Goal: Information Seeking & Learning: Learn about a topic

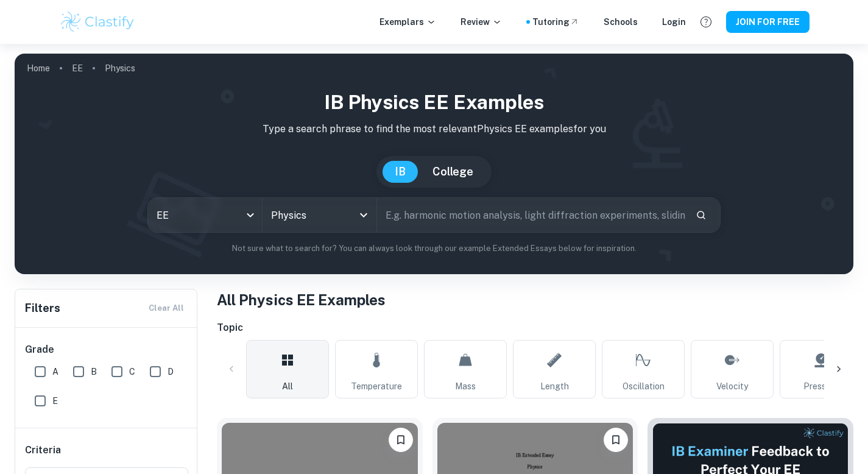
click at [427, 217] on input "text" at bounding box center [532, 215] width 310 height 34
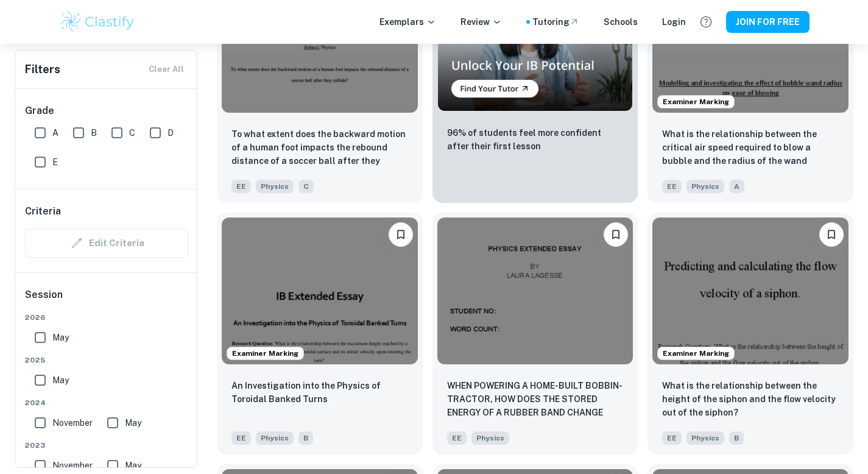
scroll to position [2284, 0]
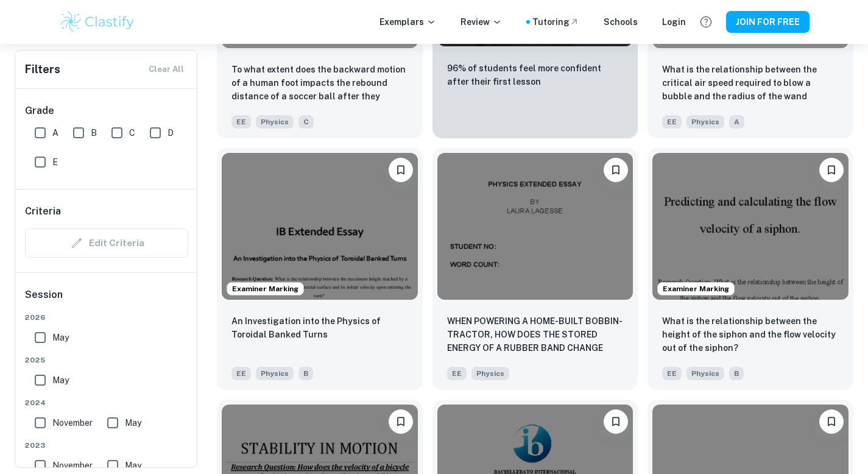
click at [230, 15] on div "Exemplars Review Tutoring Schools Login JOIN FOR FREE" at bounding box center [434, 22] width 780 height 24
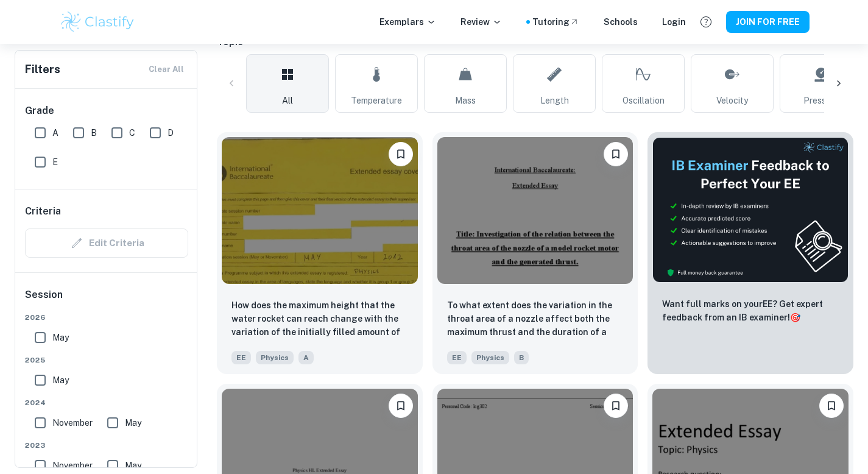
scroll to position [0, 0]
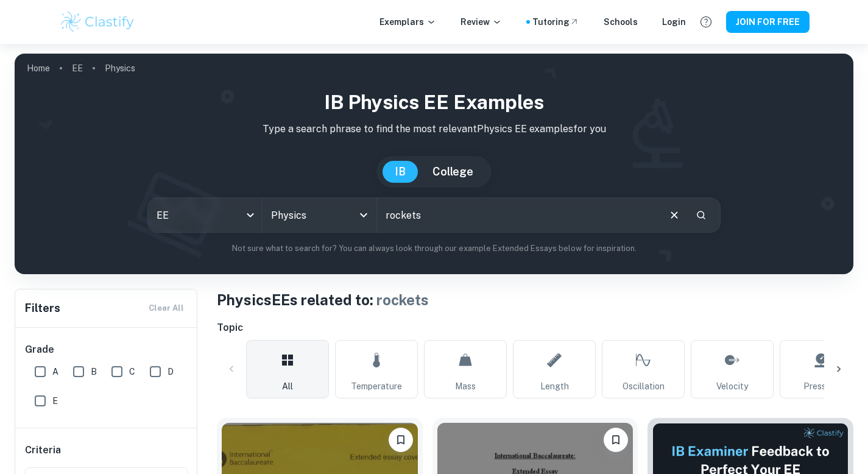
click at [440, 220] on input "rockets" at bounding box center [518, 215] width 282 height 34
type input "r"
type input "angle of attack"
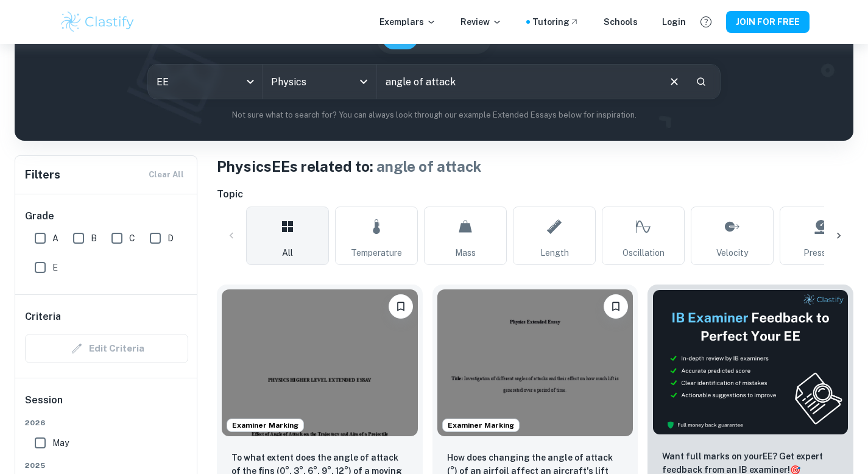
scroll to position [327, 0]
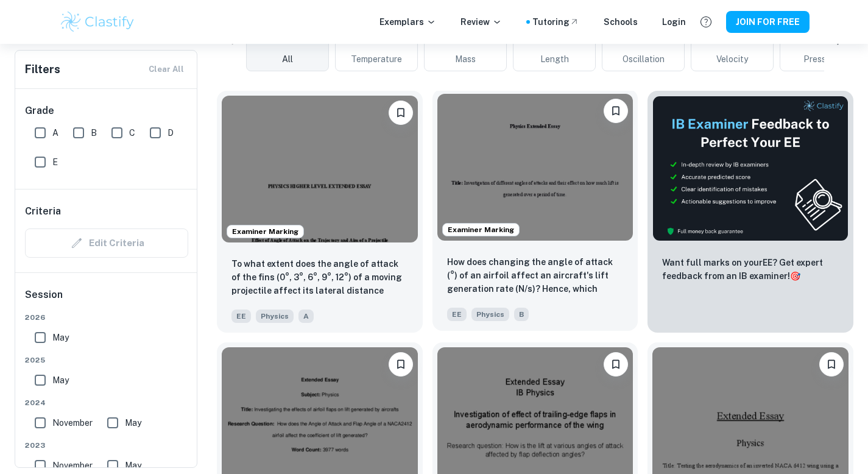
click at [538, 165] on img at bounding box center [536, 167] width 196 height 147
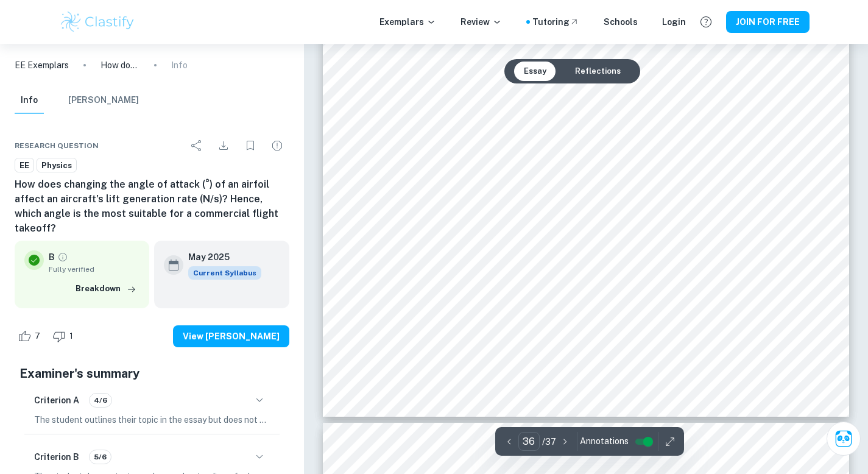
scroll to position [26671, 0]
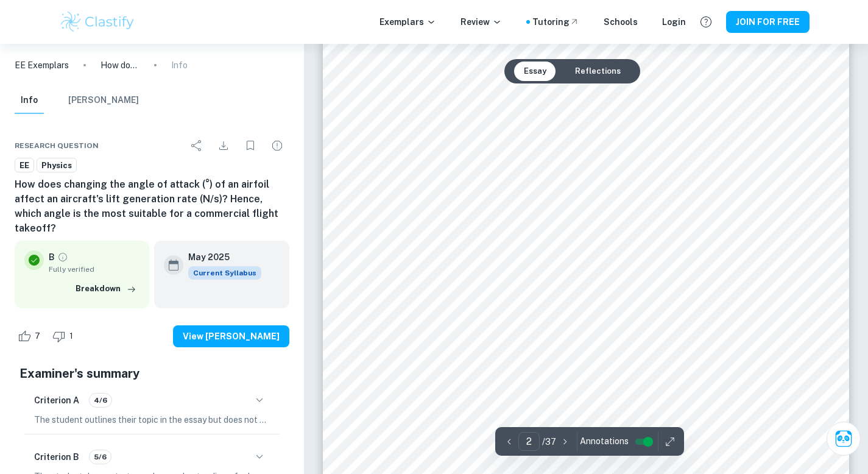
type input "1"
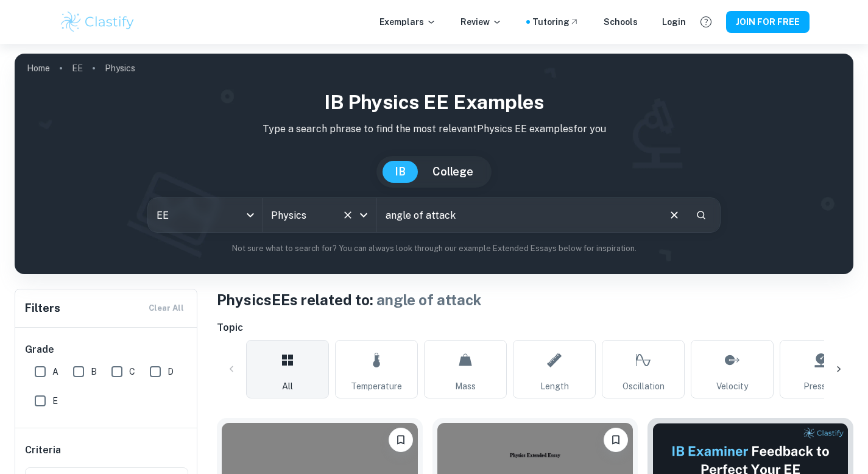
drag, startPoint x: 477, startPoint y: 210, endPoint x: 366, endPoint y: 211, distance: 110.9
click at [366, 211] on div "EE ee All Subjects Physics All Subjects angle of attack ​" at bounding box center [434, 214] width 574 height 35
type input "rocket"
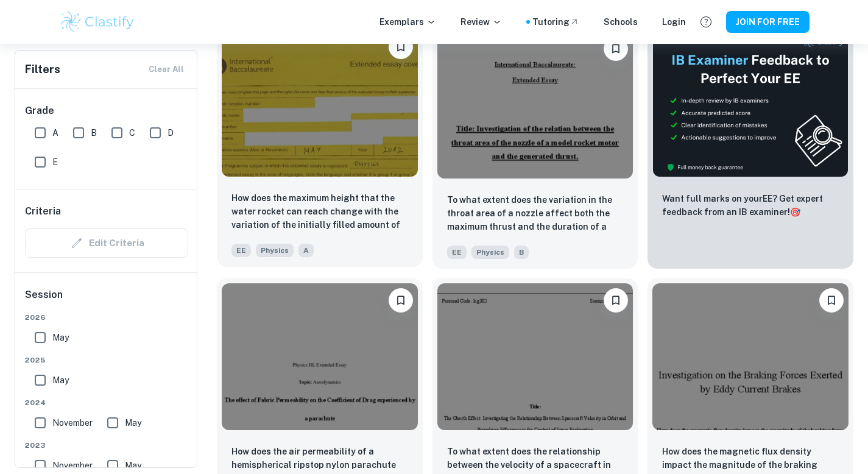
scroll to position [408, 0]
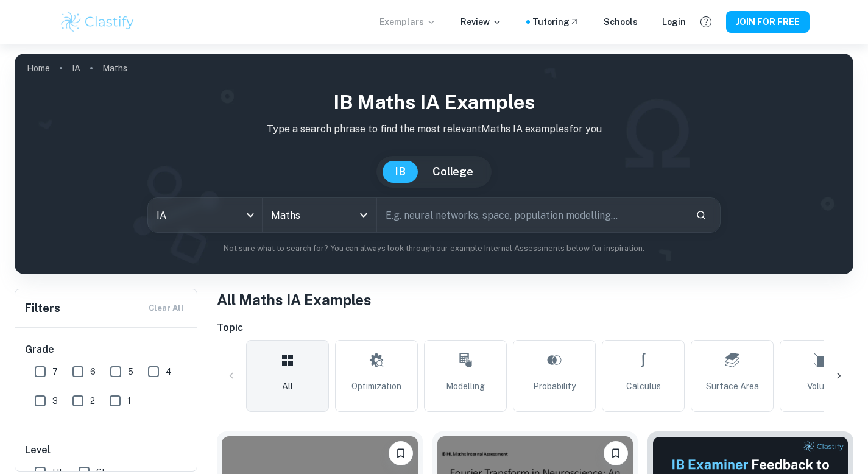
click at [430, 24] on p "Exemplars" at bounding box center [408, 21] width 57 height 13
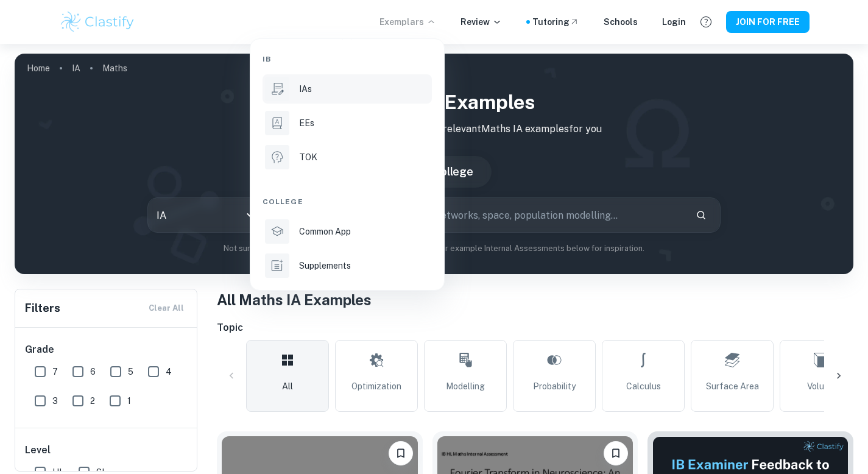
click at [344, 90] on div "IAs" at bounding box center [364, 88] width 130 height 13
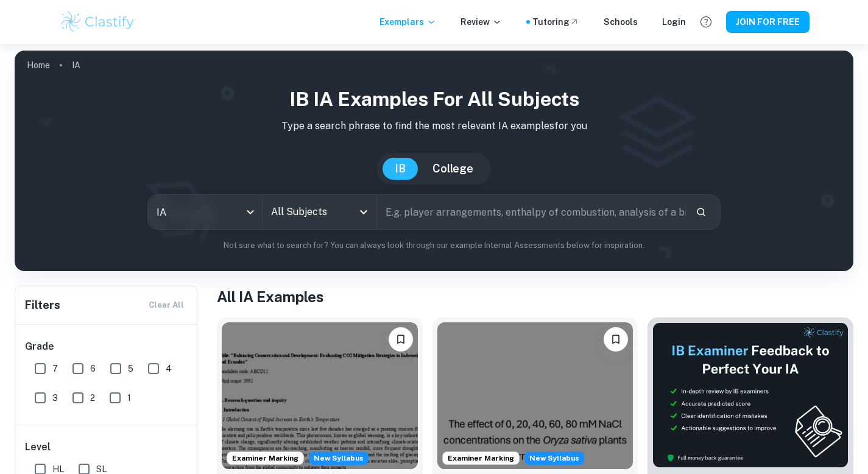
scroll to position [138, 0]
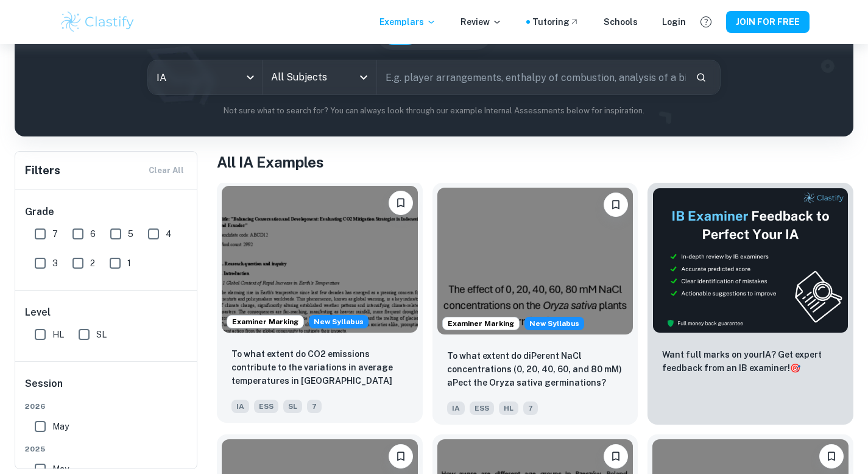
click at [327, 246] on img at bounding box center [320, 259] width 196 height 147
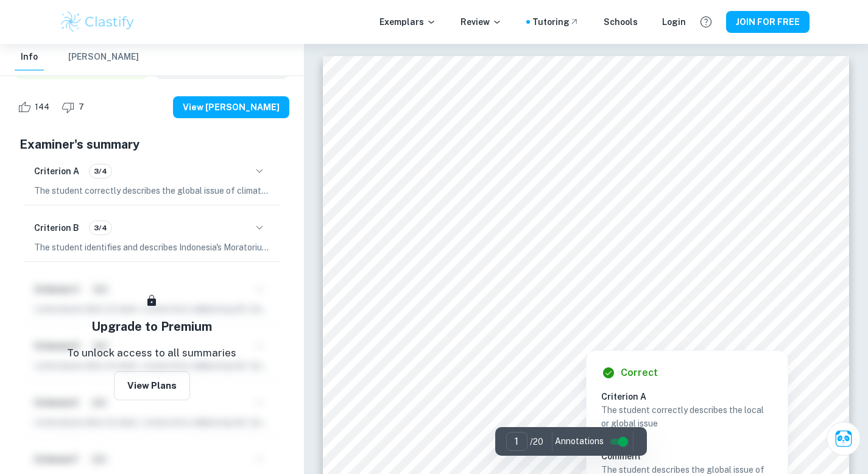
click at [557, 304] on div at bounding box center [670, 301] width 266 height 15
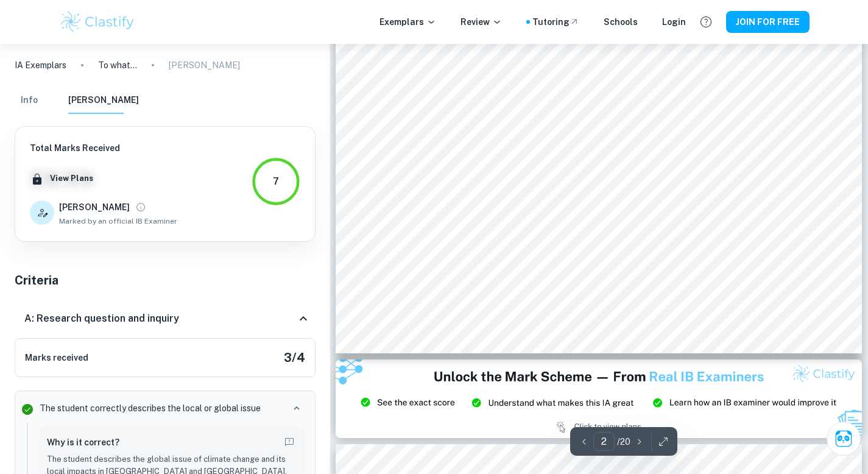
scroll to position [400, 0]
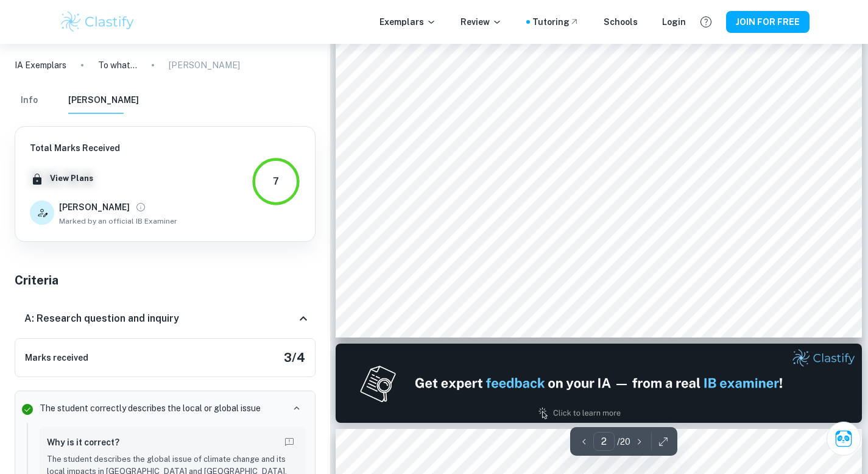
type input "1"
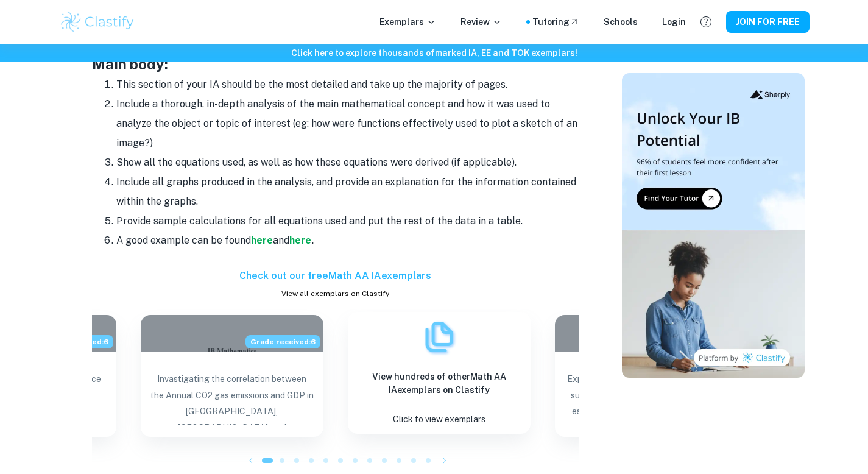
scroll to position [991, 0]
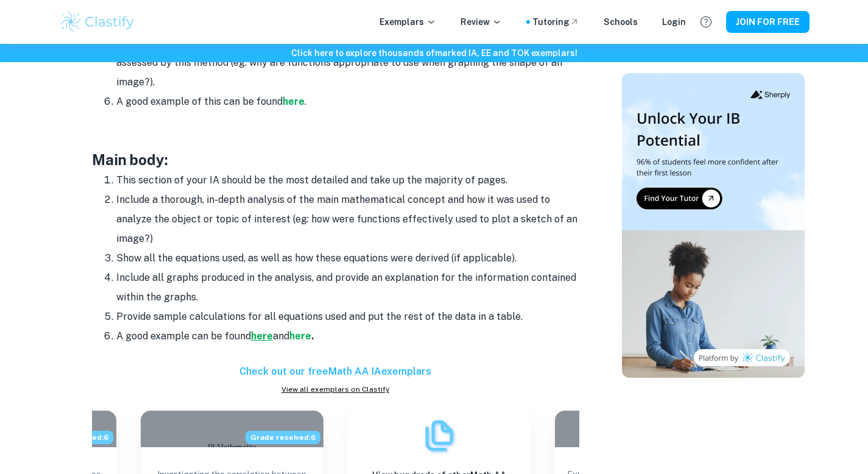
click at [267, 336] on strong "here" at bounding box center [262, 336] width 22 height 12
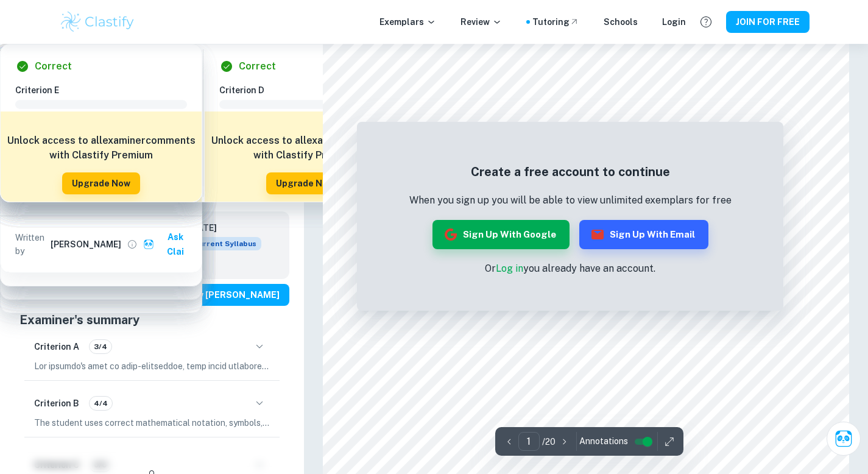
click at [551, 201] on p "When you sign up you will be able to view unlimited exemplars for free" at bounding box center [570, 200] width 322 height 15
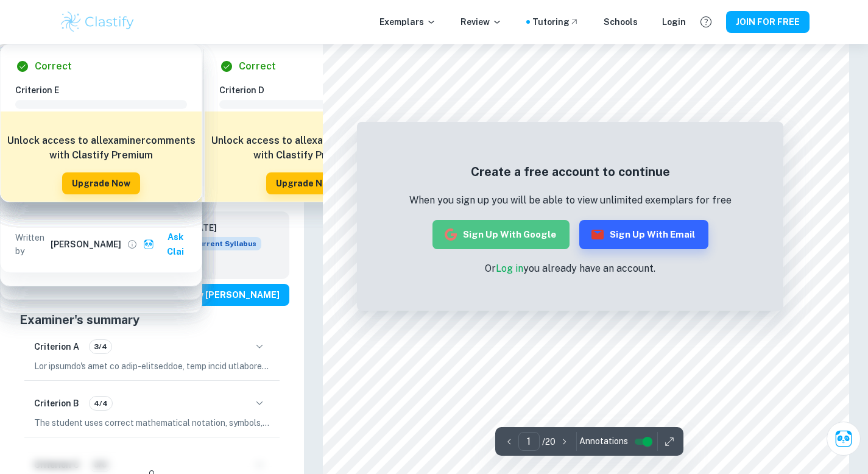
click at [538, 238] on button "Sign up with Google" at bounding box center [501, 234] width 137 height 29
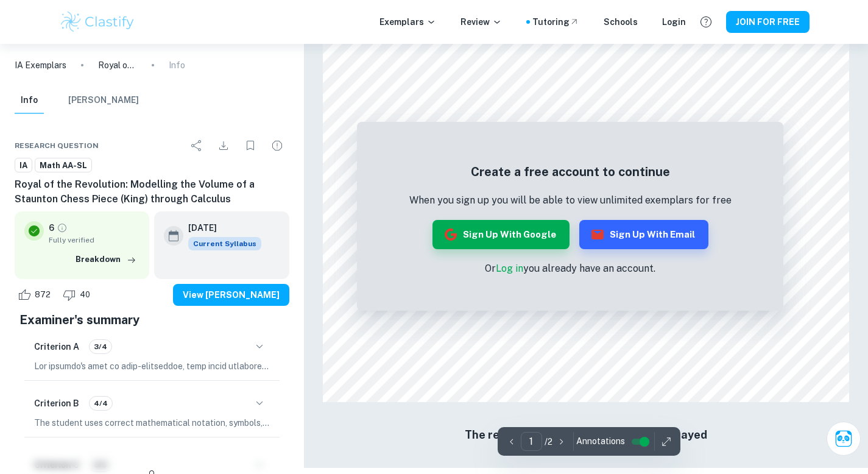
scroll to position [1035, 0]
click at [505, 266] on link "Log in" at bounding box center [509, 269] width 27 height 12
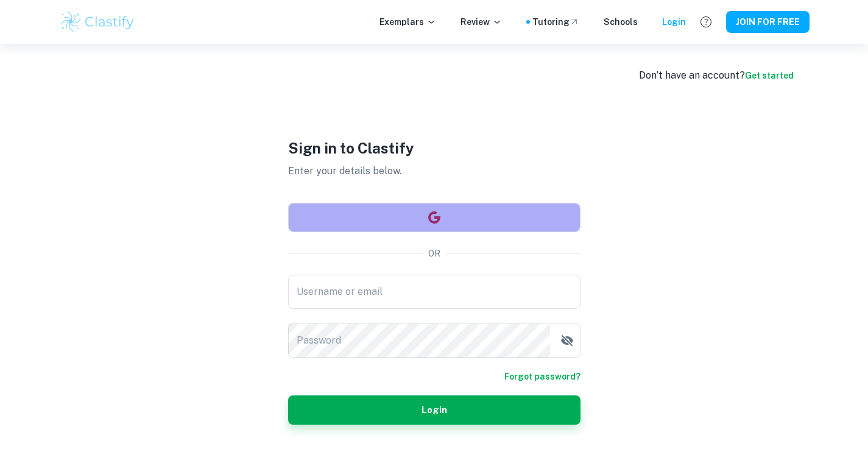
click at [461, 209] on button "button" at bounding box center [434, 217] width 292 height 29
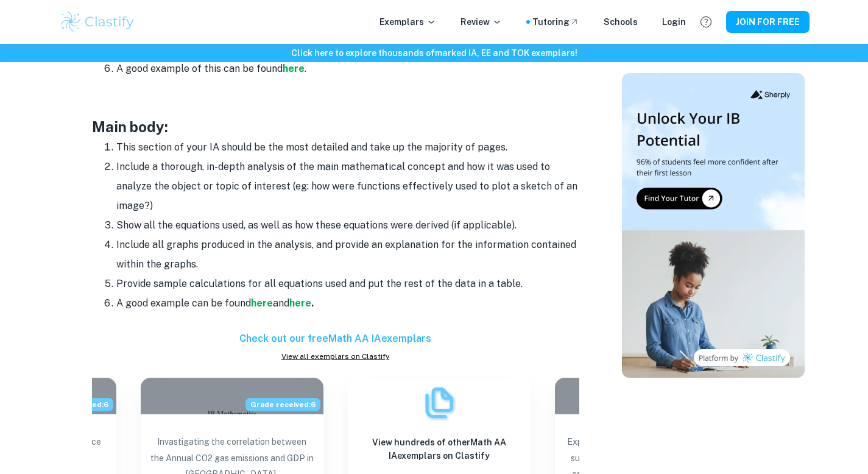
scroll to position [1024, 0]
click at [300, 303] on strong "here" at bounding box center [300, 303] width 22 height 12
